Goal: Navigation & Orientation: Find specific page/section

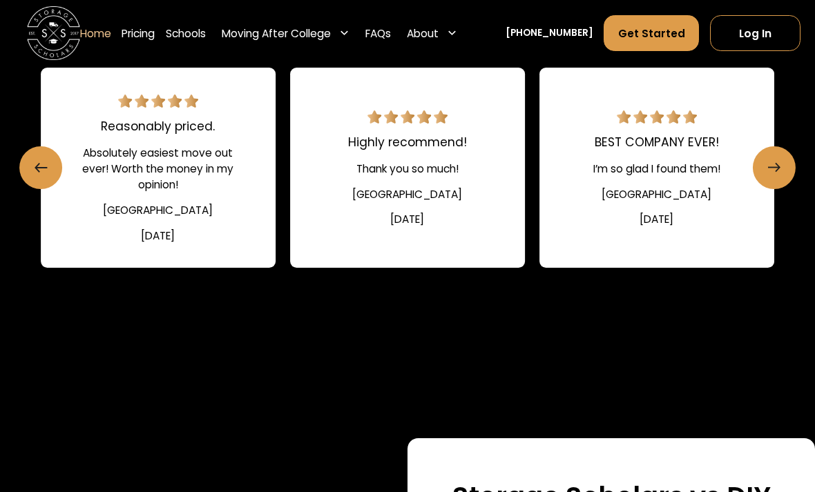
scroll to position [1943, 0]
click at [776, 171] on icon "Next slide" at bounding box center [774, 168] width 3 height 8
click at [775, 168] on line "Next slide" at bounding box center [771, 168] width 11 height 0
click at [772, 168] on line "Next slide" at bounding box center [771, 168] width 11 height 0
click at [771, 179] on icon "Next slide" at bounding box center [772, 167] width 12 height 21
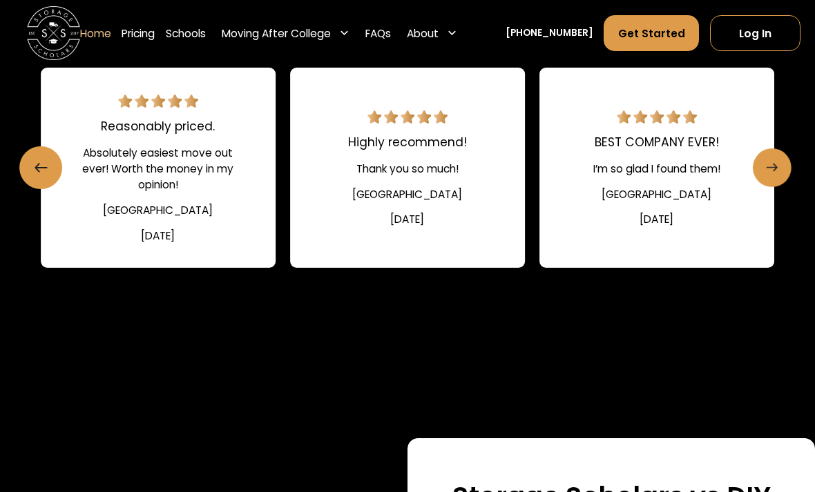
click at [771, 179] on icon "Next slide" at bounding box center [772, 167] width 12 height 21
click at [773, 179] on icon "Next slide" at bounding box center [772, 167] width 12 height 21
click at [775, 179] on icon "Next slide" at bounding box center [772, 167] width 12 height 21
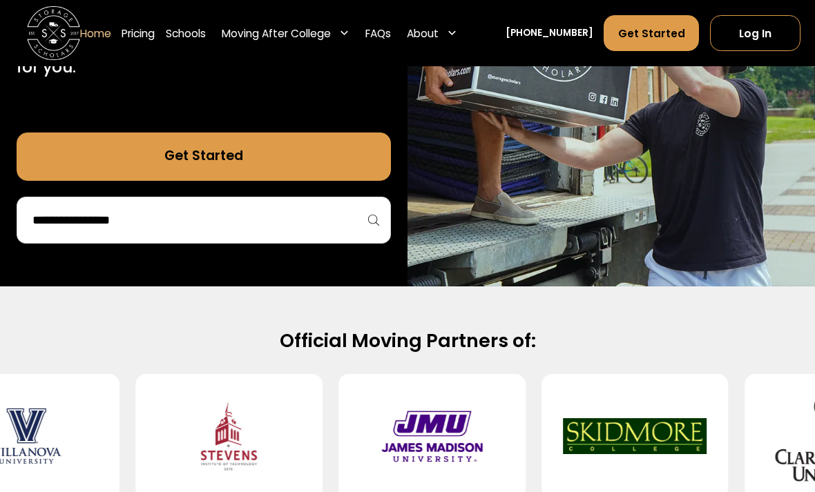
scroll to position [313, 0]
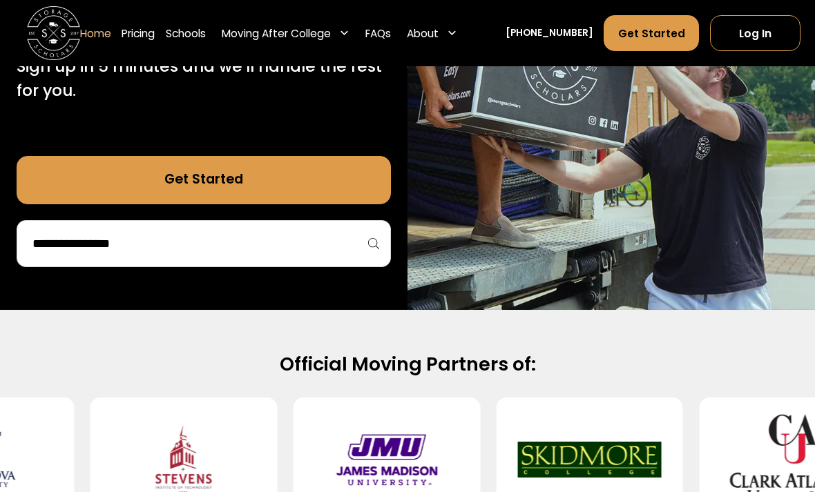
click at [257, 35] on div "Moving After College" at bounding box center [276, 34] width 109 height 16
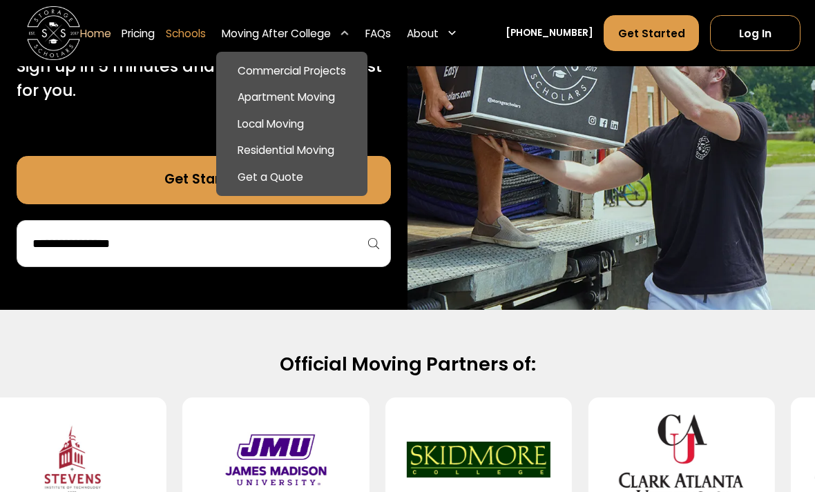
click at [185, 35] on link "Schools" at bounding box center [186, 32] width 40 height 37
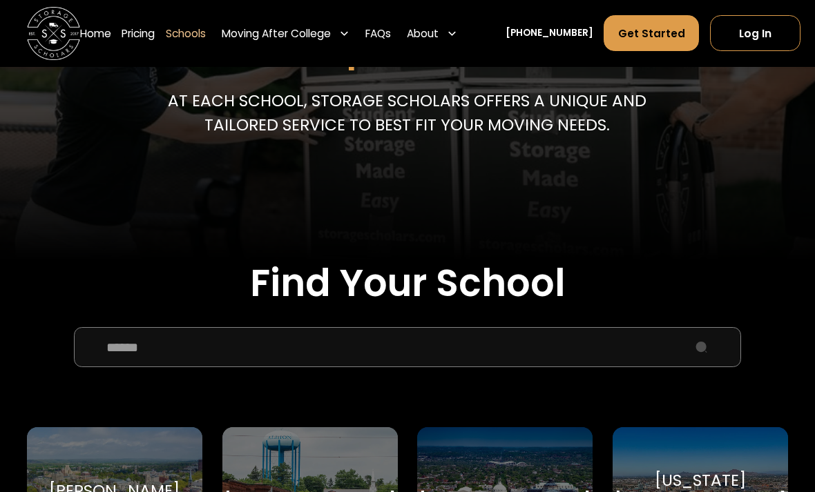
scroll to position [218, 0]
